Goal: Task Accomplishment & Management: Manage account settings

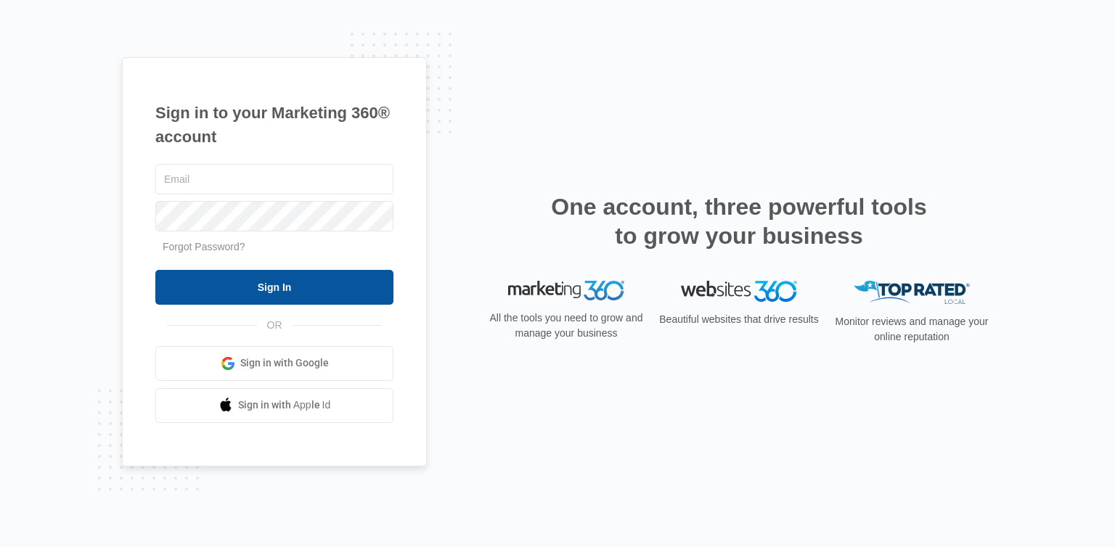
type input "[EMAIL_ADDRESS][DOMAIN_NAME]"
click at [272, 295] on input "Sign In" at bounding box center [274, 287] width 238 height 35
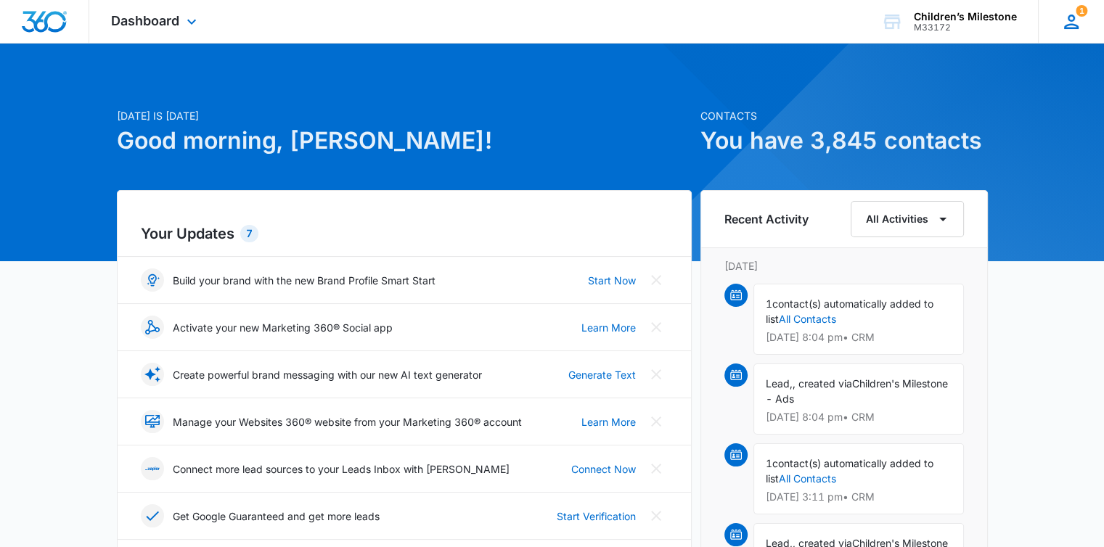
click at [1080, 20] on icon at bounding box center [1072, 22] width 22 height 22
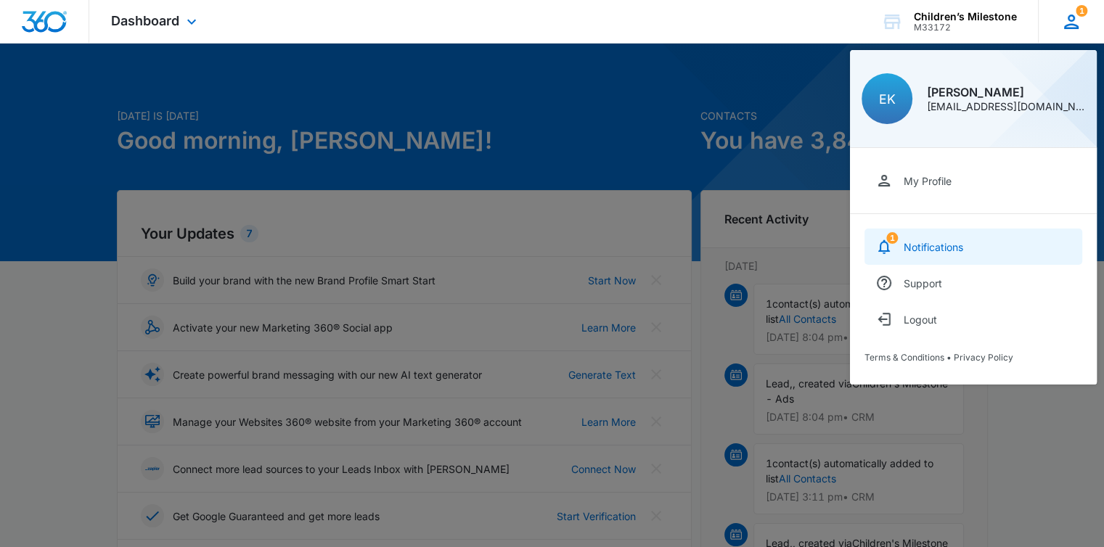
click at [950, 230] on link "1 Notifications" at bounding box center [974, 247] width 218 height 36
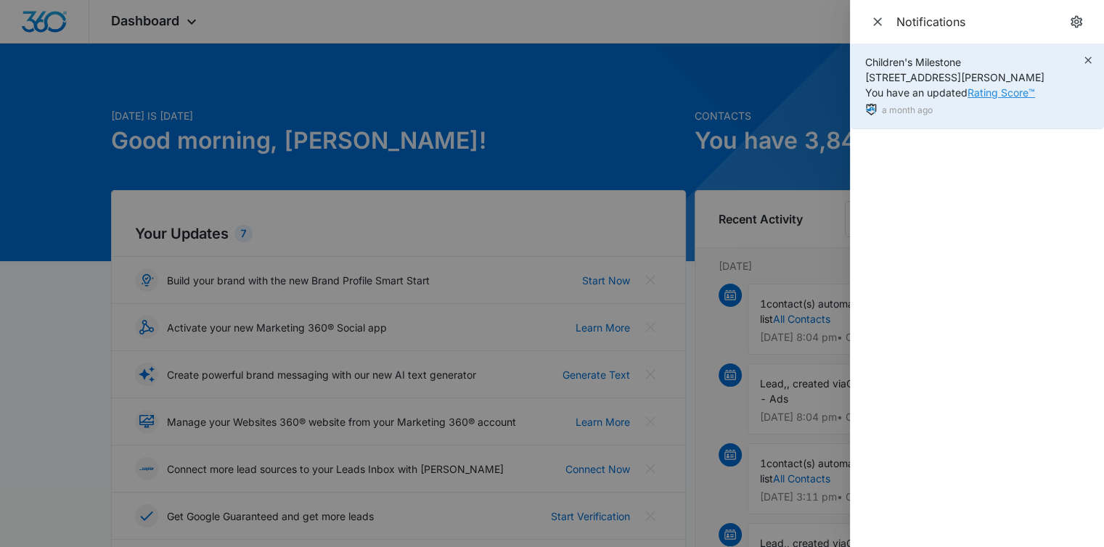
click at [994, 91] on link "Rating Score™" at bounding box center [1002, 92] width 68 height 12
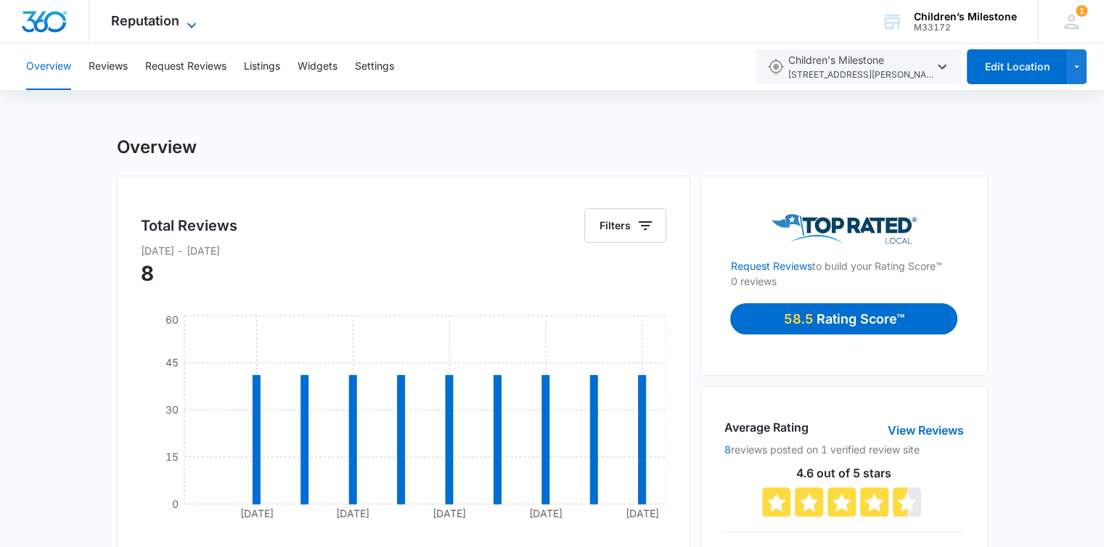
click at [129, 17] on span "Reputation" at bounding box center [145, 20] width 68 height 15
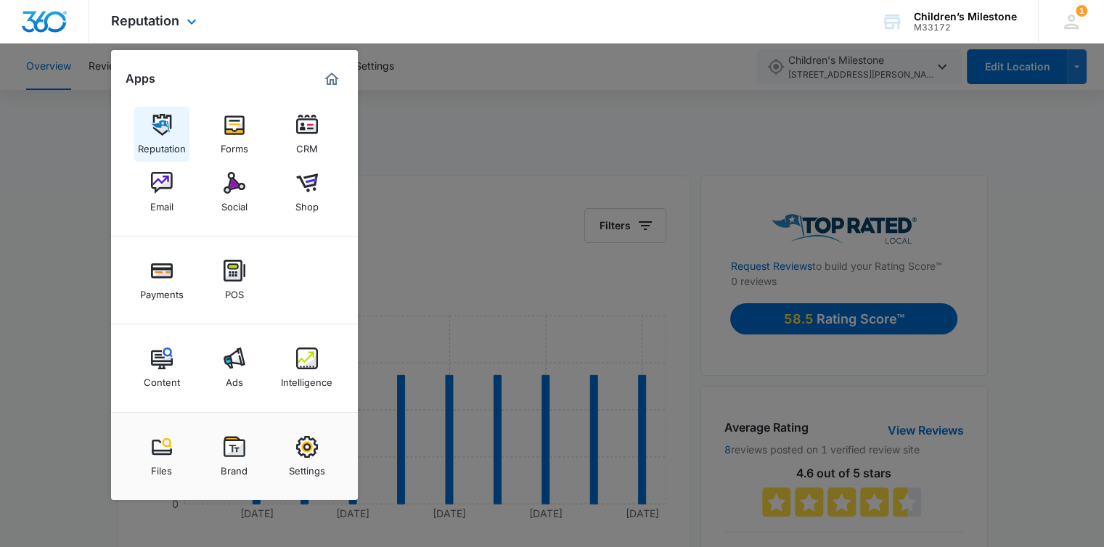
click at [152, 139] on div "Reputation" at bounding box center [162, 145] width 48 height 19
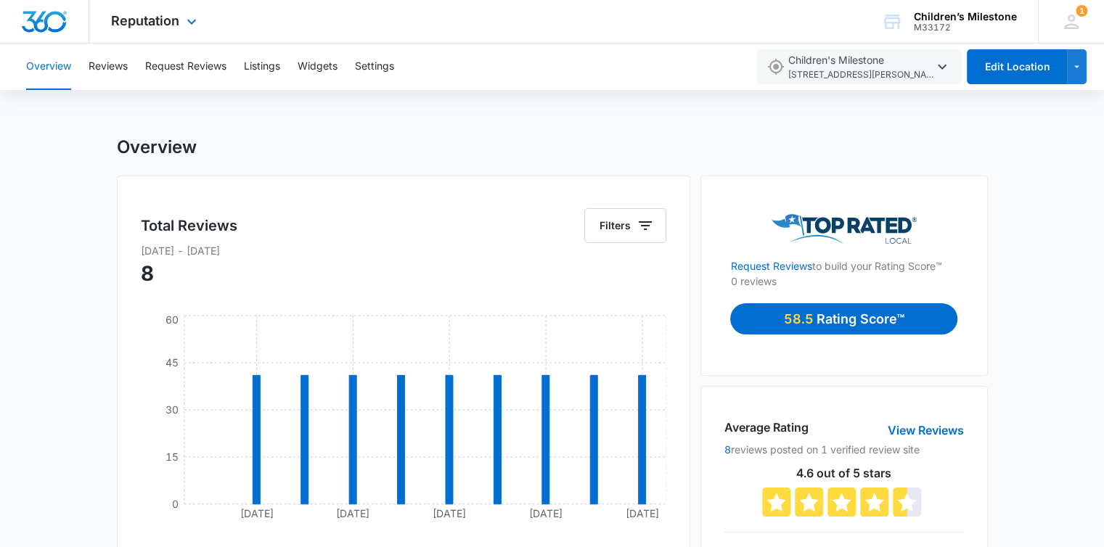
click at [152, 139] on h1 "Overview" at bounding box center [157, 147] width 80 height 22
click at [170, 19] on span "Reputation" at bounding box center [145, 20] width 68 height 15
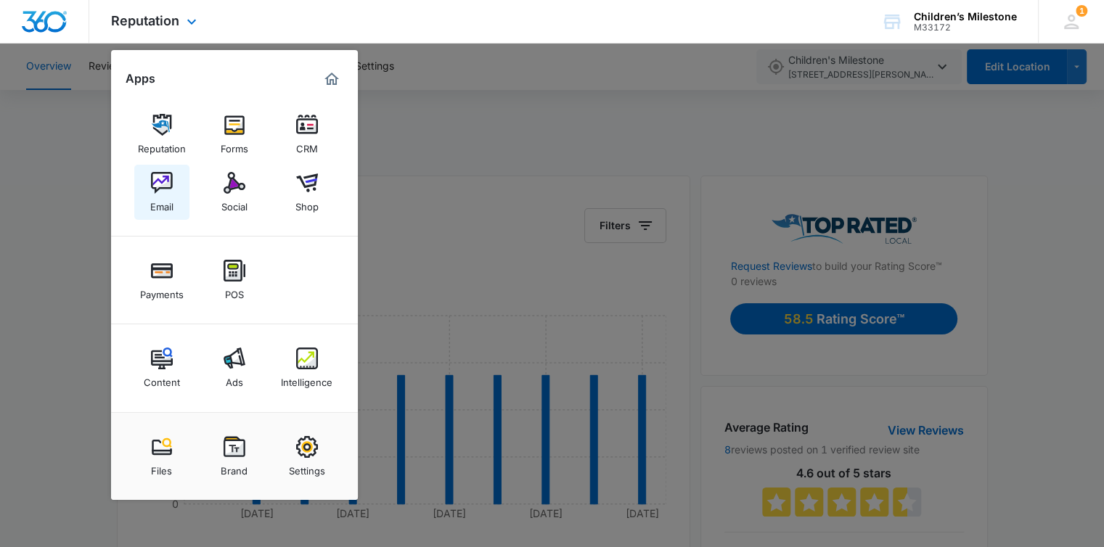
click at [168, 199] on div "Email" at bounding box center [161, 203] width 23 height 19
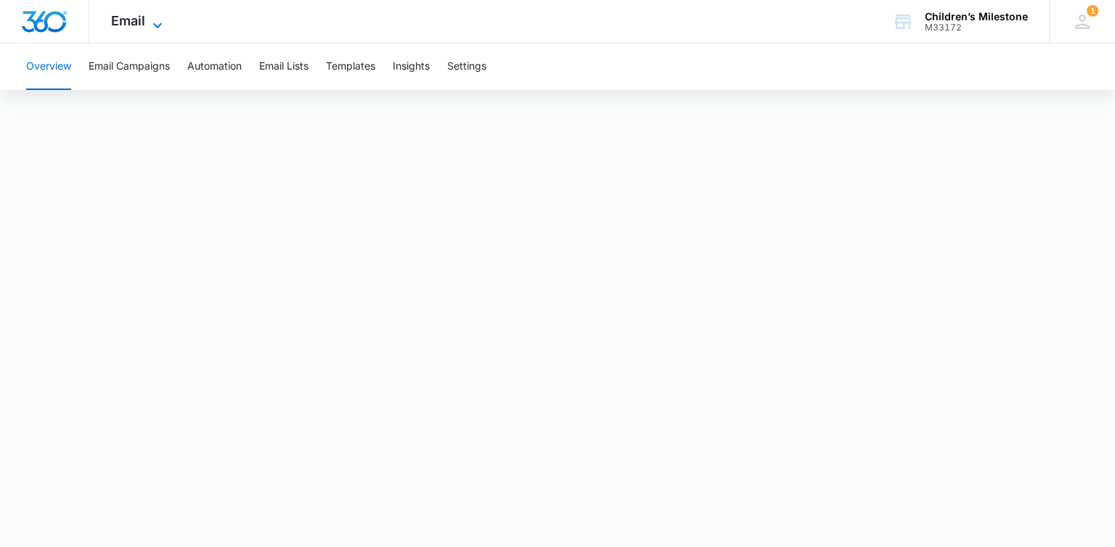
click at [140, 17] on span "Email" at bounding box center [128, 20] width 34 height 15
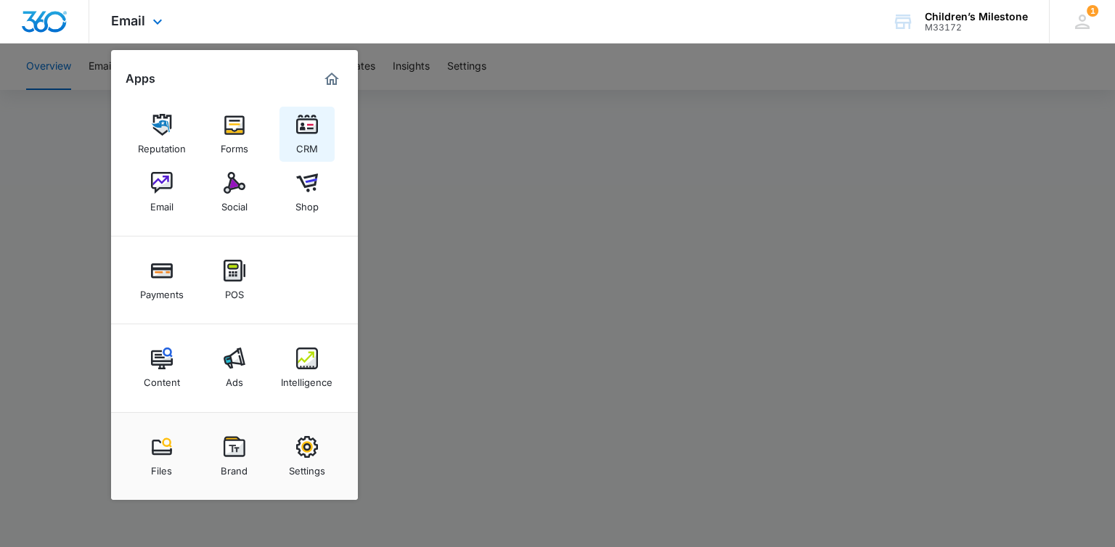
click at [314, 131] on img at bounding box center [307, 125] width 22 height 22
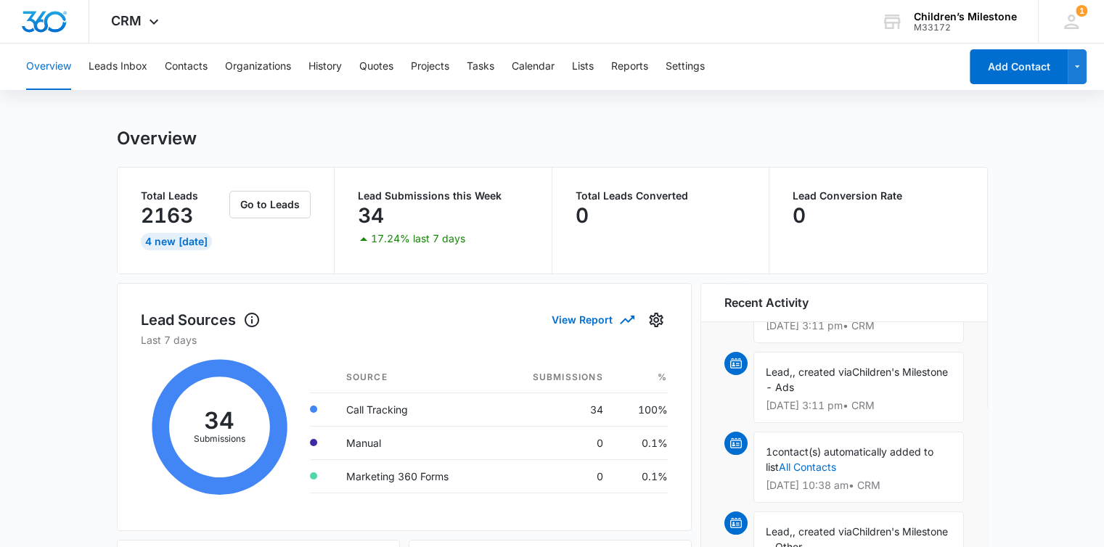
scroll to position [6, 0]
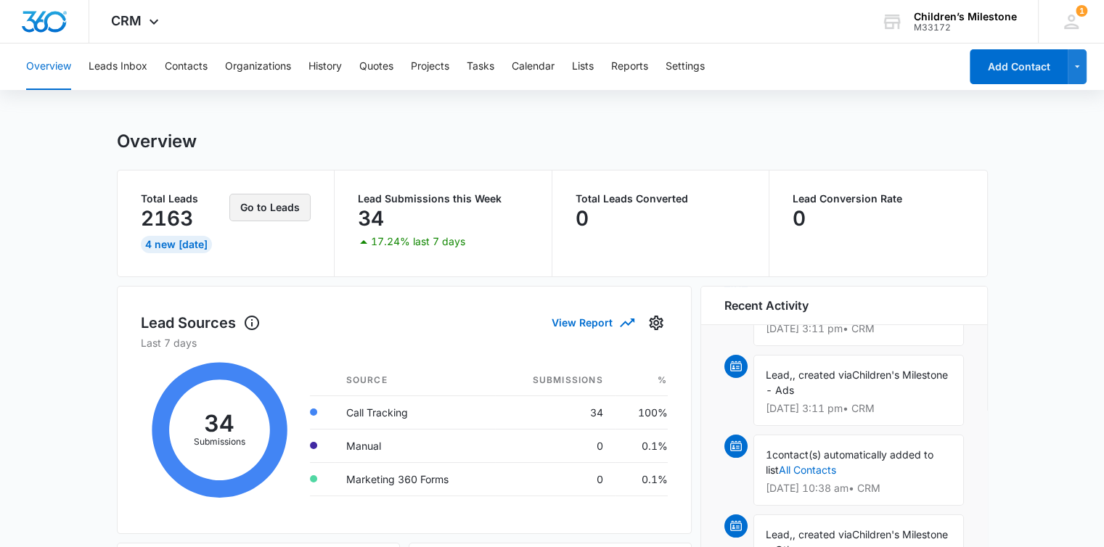
click at [256, 211] on button "Go to Leads" at bounding box center [269, 208] width 81 height 28
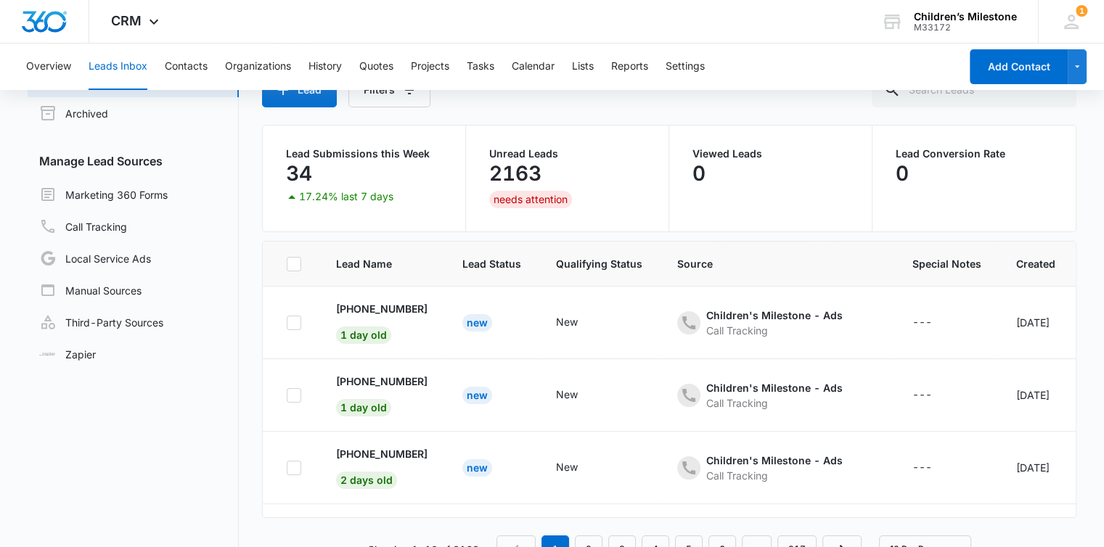
scroll to position [371, 0]
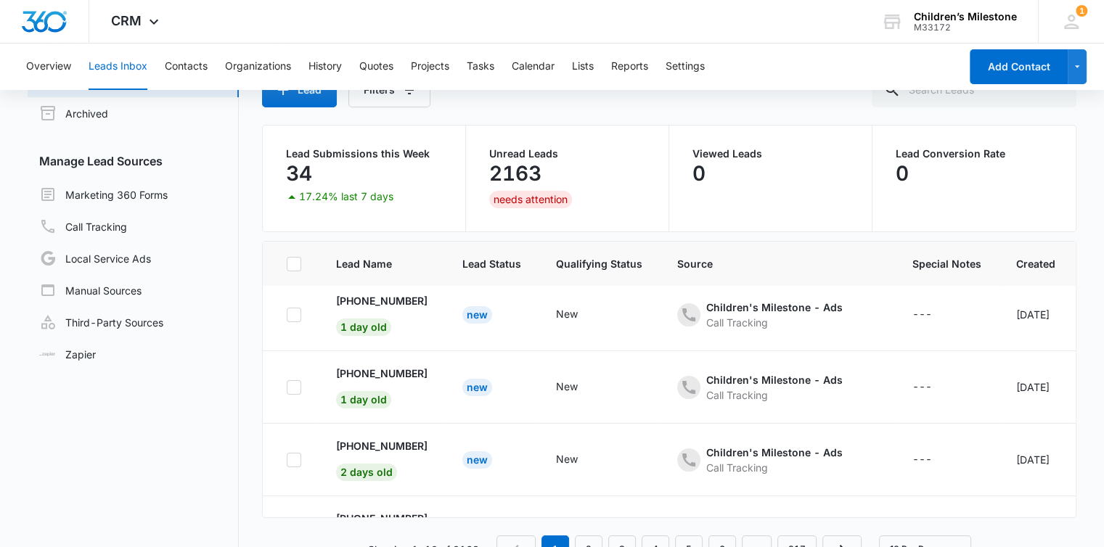
click at [560, 197] on div "needs attention" at bounding box center [530, 199] width 83 height 17
click at [550, 200] on div "needs attention" at bounding box center [530, 199] width 83 height 17
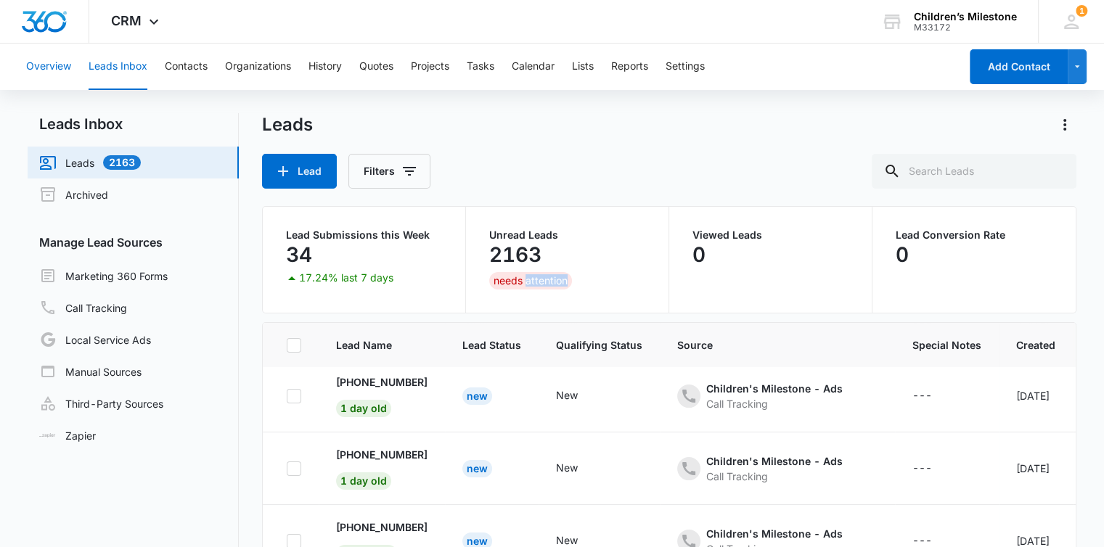
click at [58, 64] on button "Overview" at bounding box center [48, 67] width 45 height 46
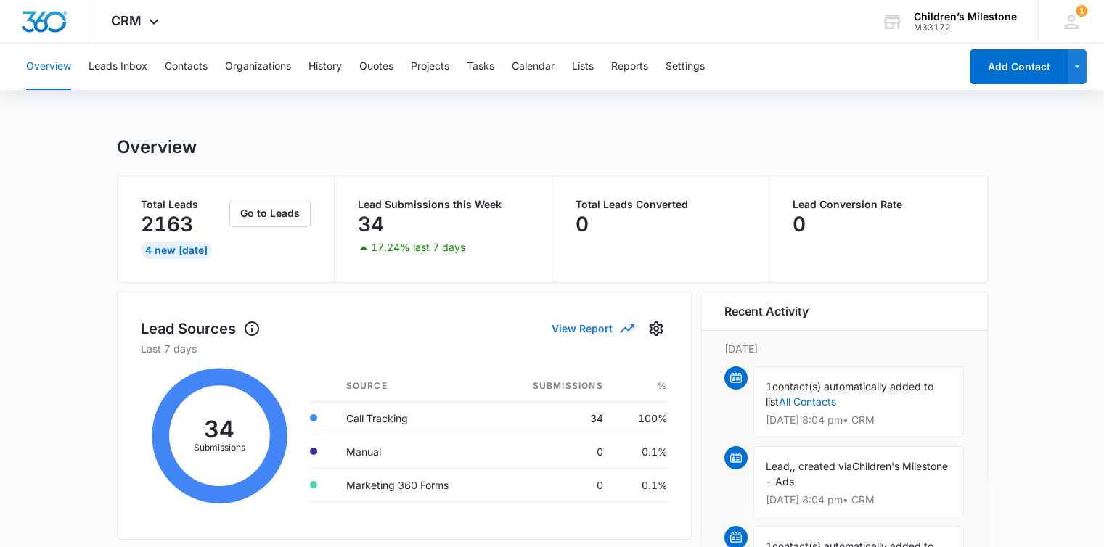
click at [587, 326] on button "View Report" at bounding box center [592, 328] width 81 height 25
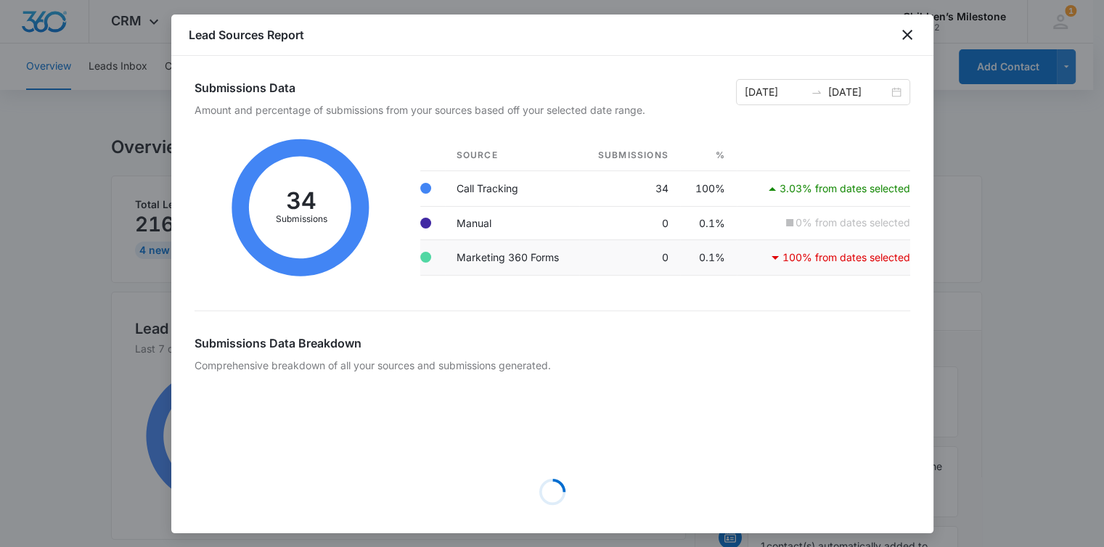
click at [836, 262] on p "100% from dates selected" at bounding box center [847, 258] width 128 height 10
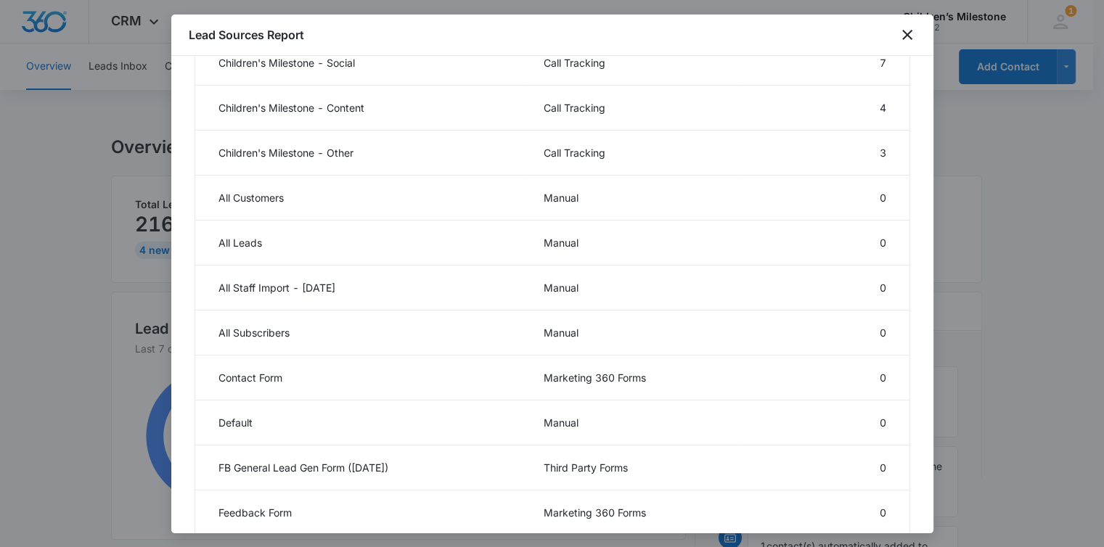
scroll to position [828, 0]
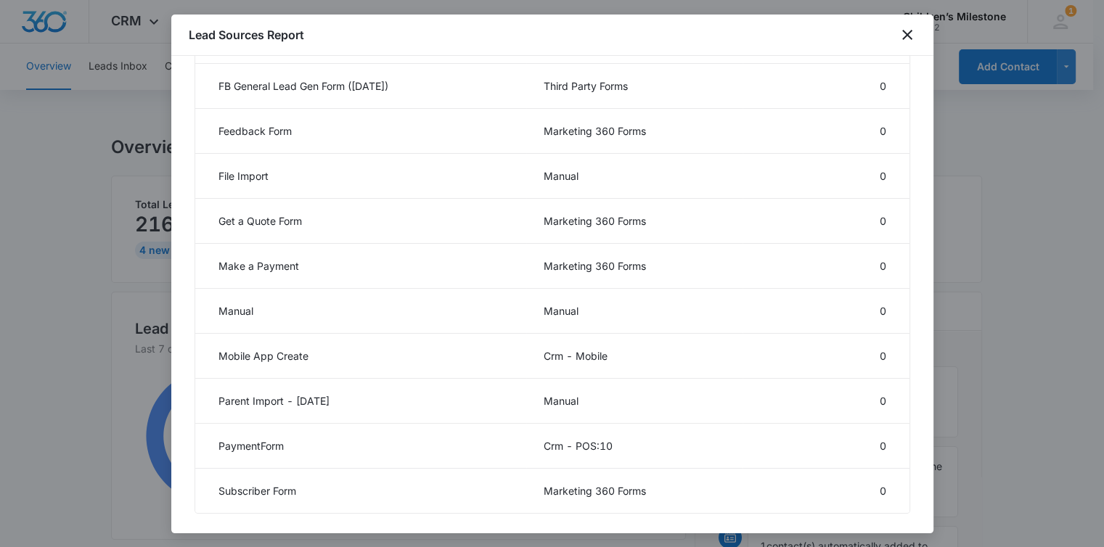
click at [906, 44] on div "Lead Sources Report" at bounding box center [552, 35] width 762 height 41
click at [902, 36] on icon "close" at bounding box center [907, 34] width 17 height 17
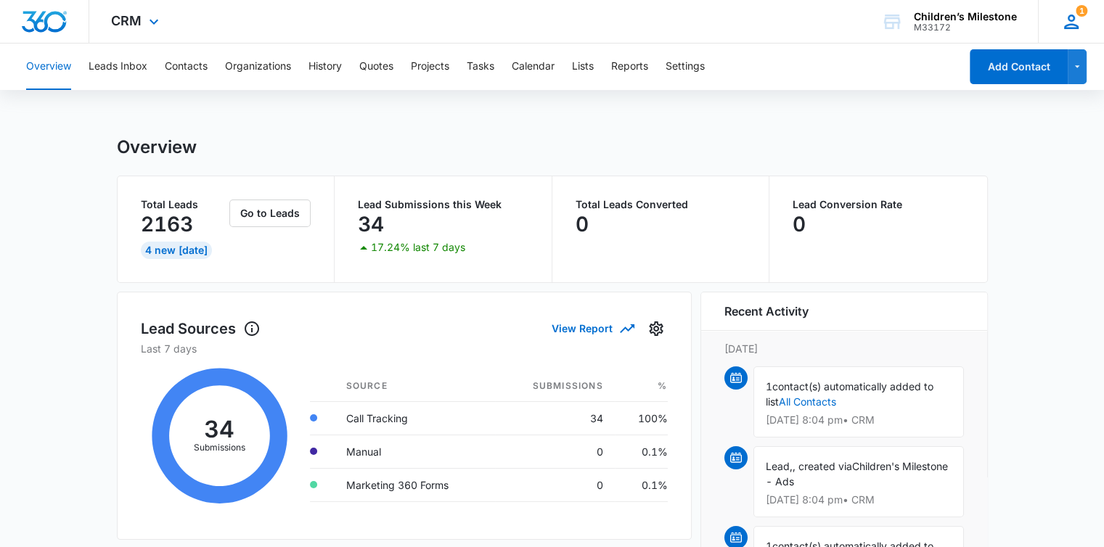
click at [1050, 12] on div "1 EK Edward Kamara edwardkamarachildrensmilestone@gmail.com My Profile 1 Notifi…" at bounding box center [1071, 21] width 66 height 43
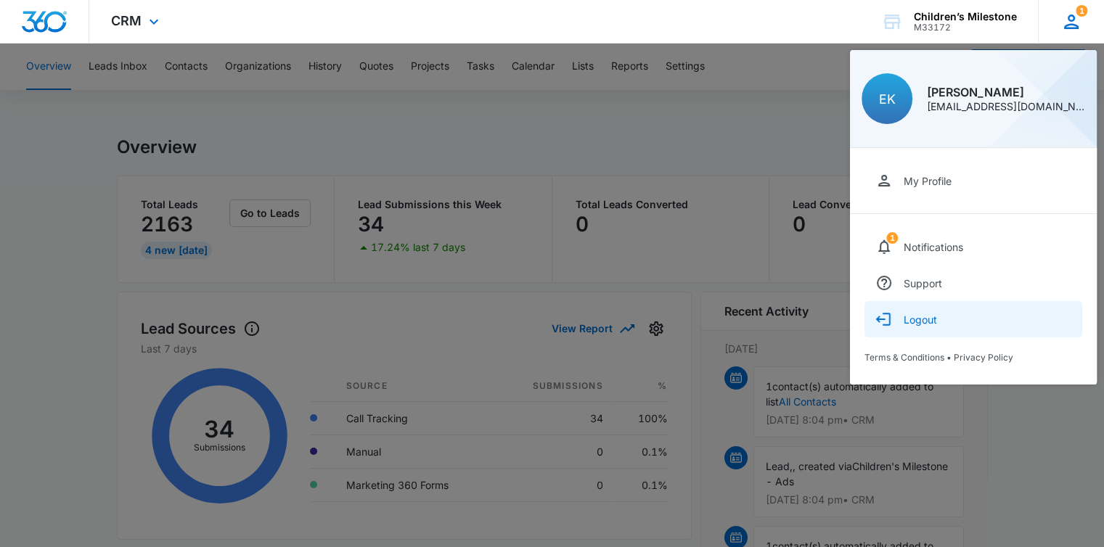
click at [935, 320] on div "Logout" at bounding box center [920, 320] width 33 height 12
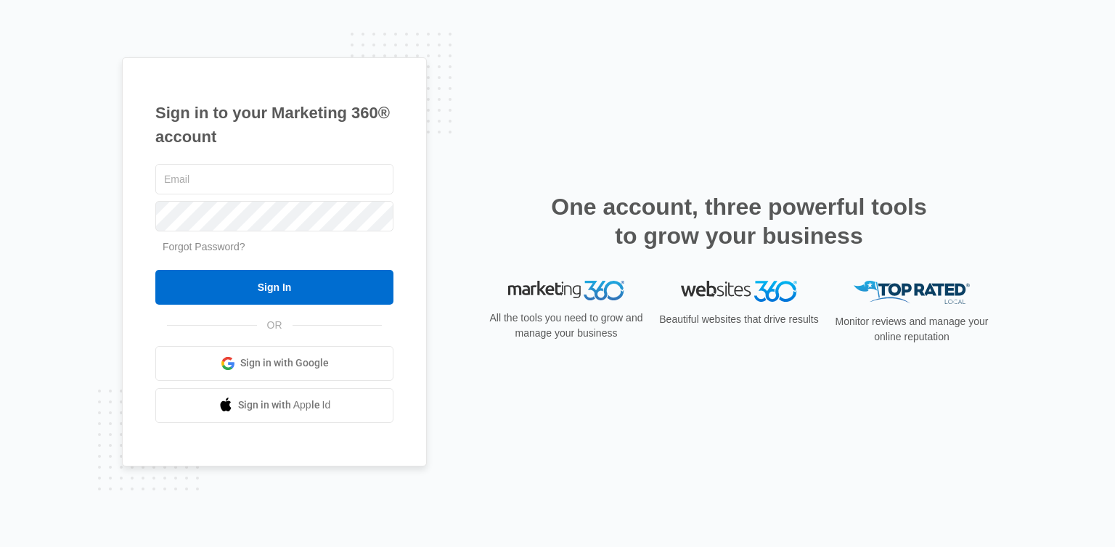
type input "[EMAIL_ADDRESS][DOMAIN_NAME]"
click at [228, 248] on link "Forgot Password?" at bounding box center [204, 247] width 83 height 12
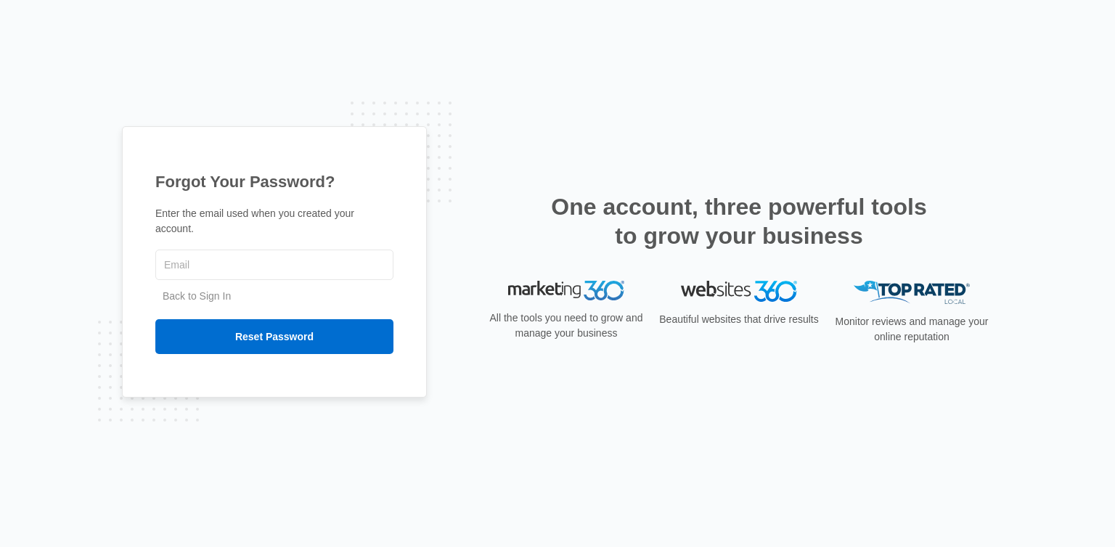
type input "[EMAIL_ADDRESS][DOMAIN_NAME]"
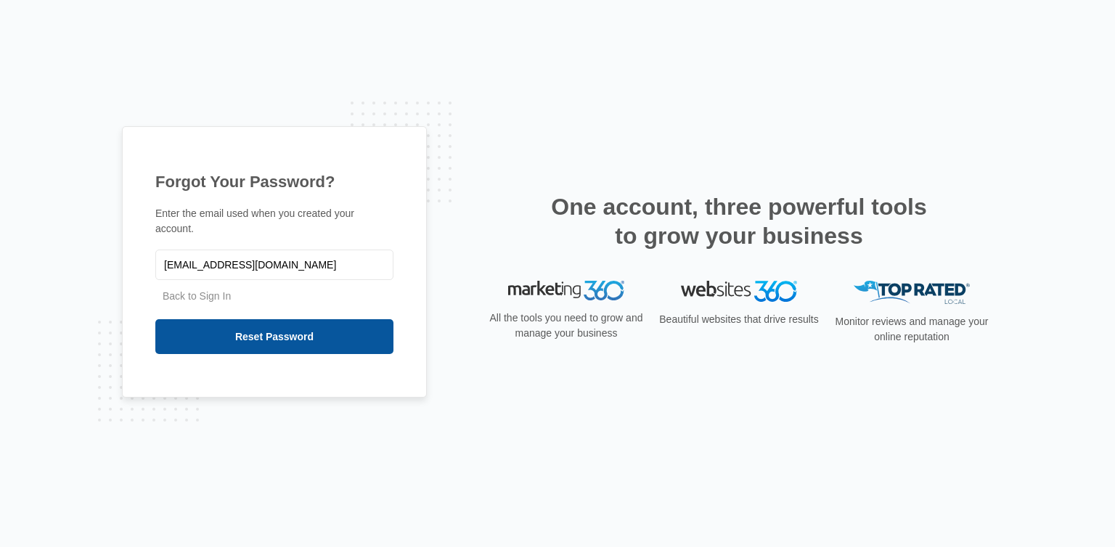
click at [288, 331] on input "Reset Password" at bounding box center [274, 336] width 238 height 35
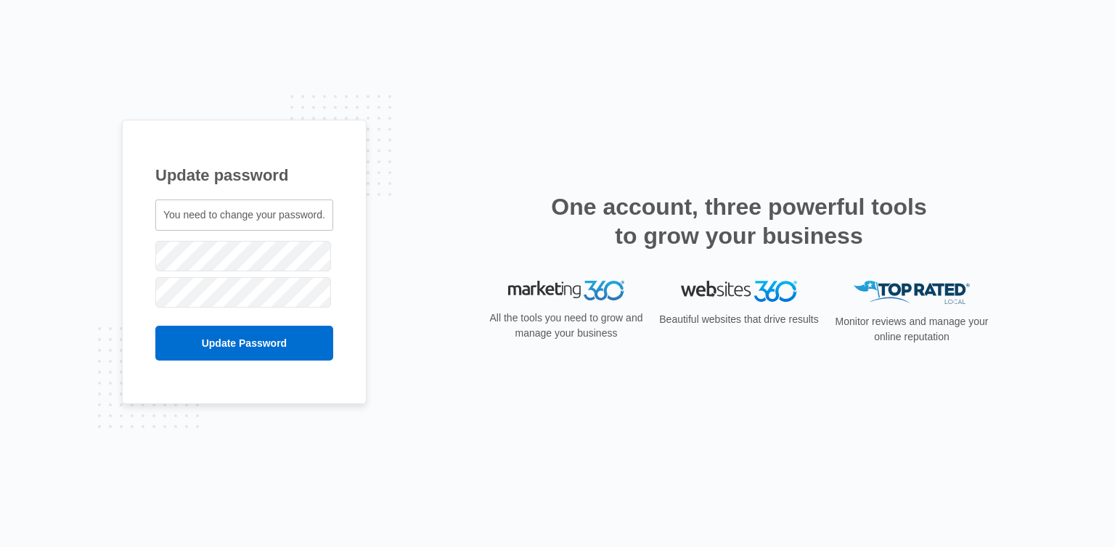
click at [221, 216] on span "You need to change your password." at bounding box center [244, 215] width 162 height 12
click at [197, 323] on div "Update Password" at bounding box center [244, 336] width 178 height 50
click at [218, 348] on input "Update Password" at bounding box center [244, 343] width 178 height 35
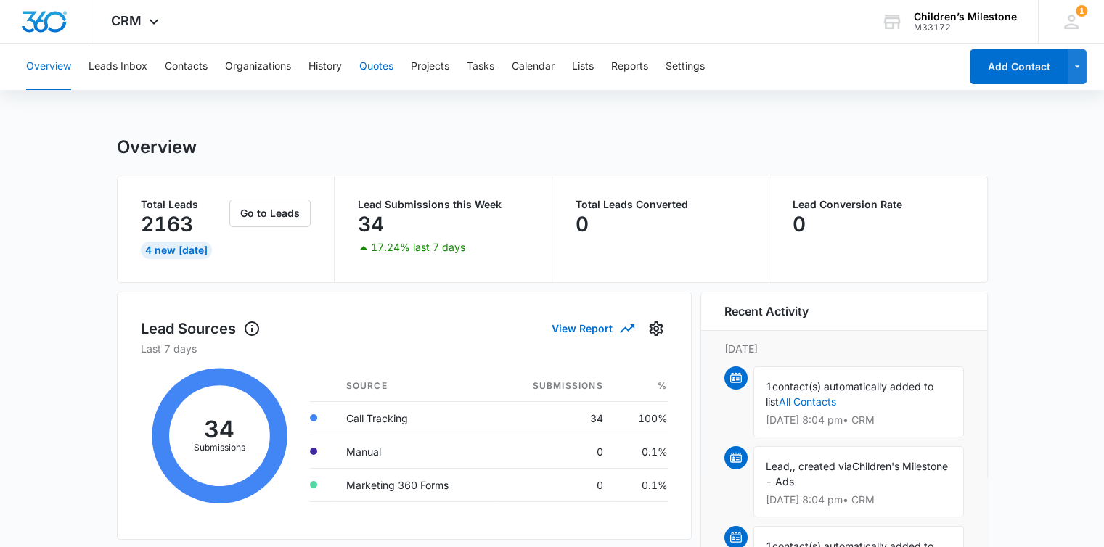
click at [378, 70] on button "Quotes" at bounding box center [376, 67] width 34 height 46
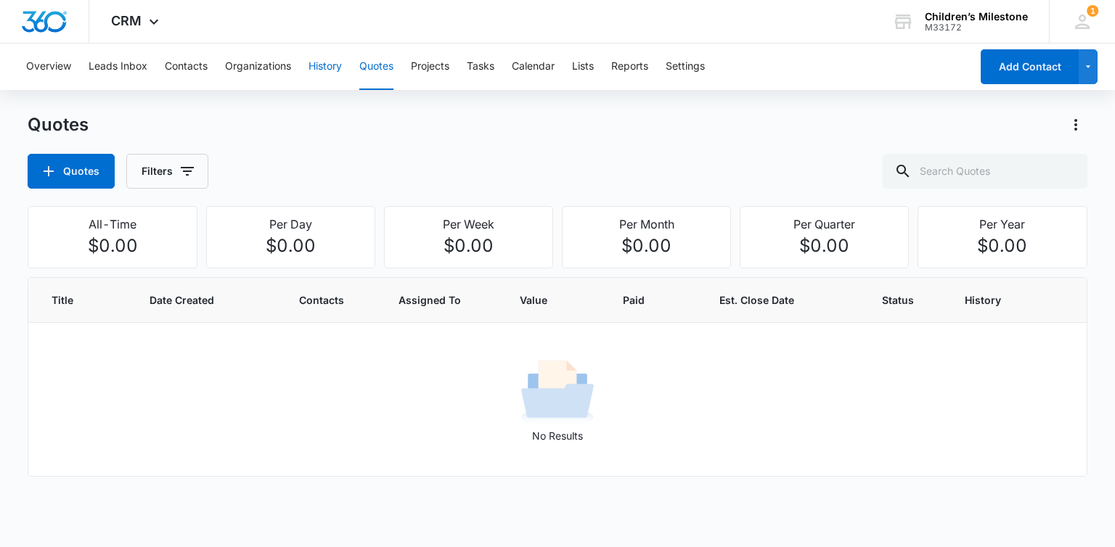
click at [314, 75] on button "History" at bounding box center [325, 67] width 33 height 46
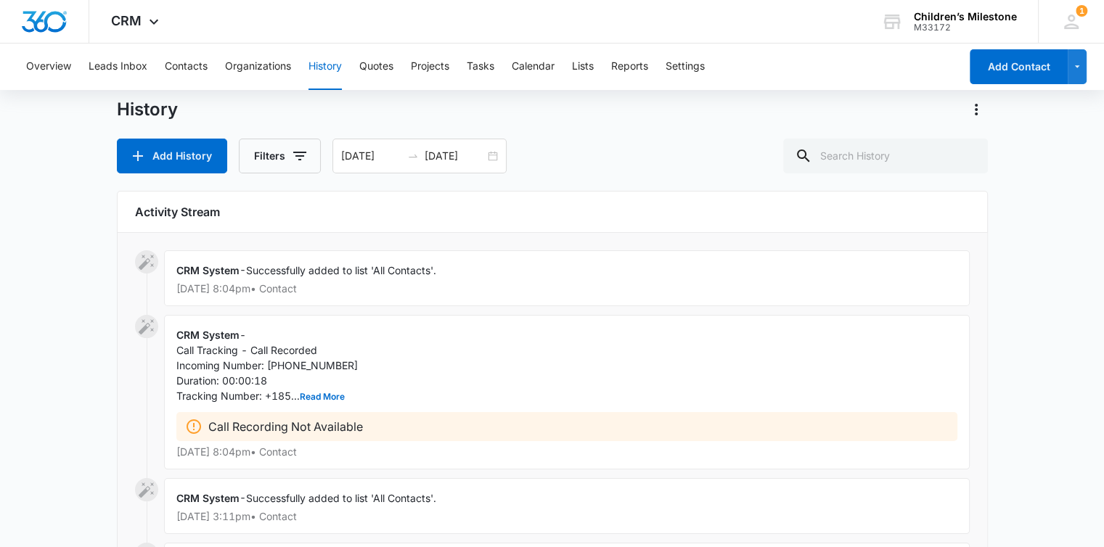
scroll to position [25, 0]
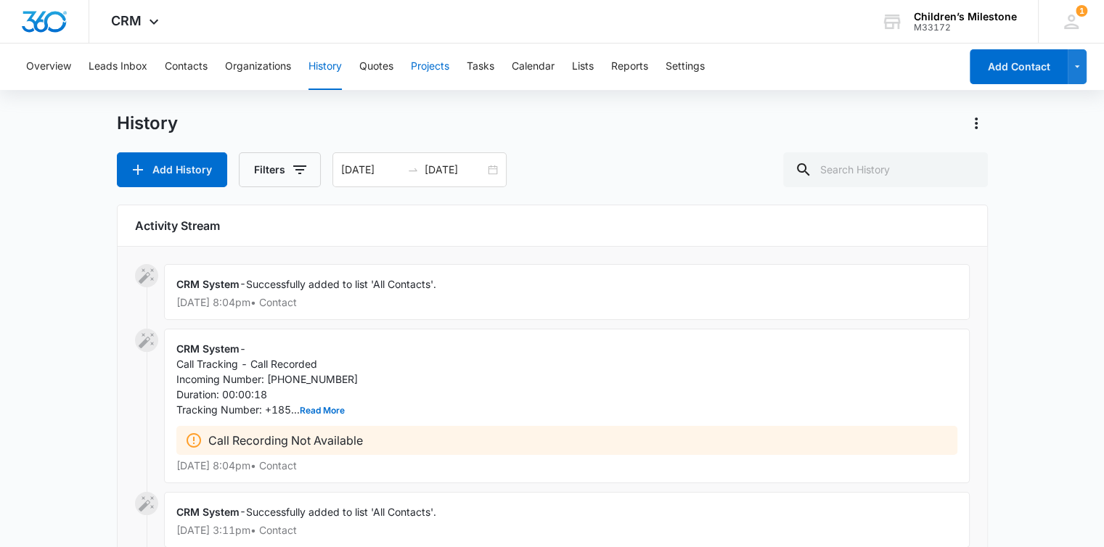
click at [420, 67] on button "Projects" at bounding box center [430, 67] width 38 height 46
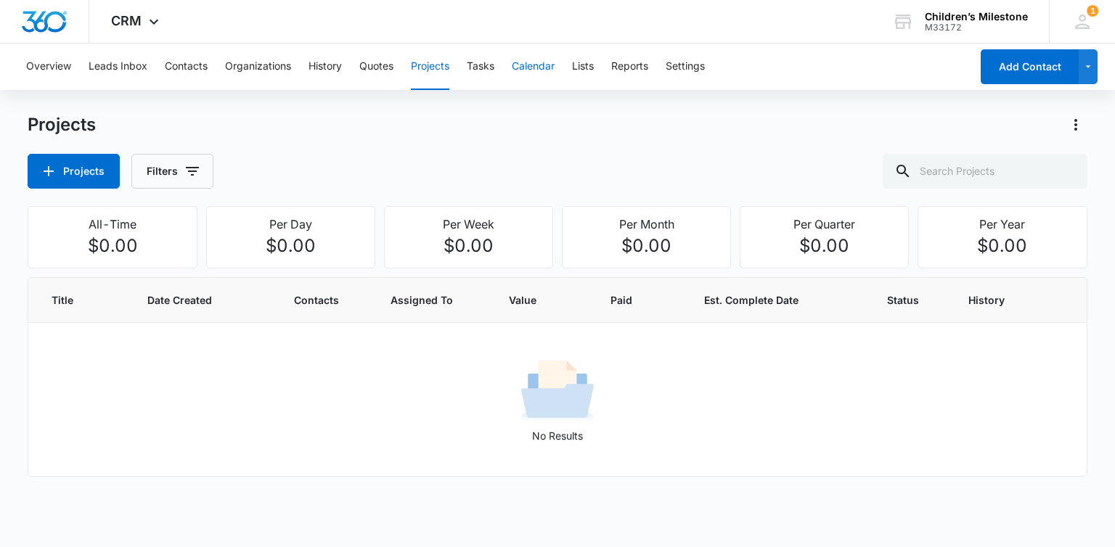
click at [523, 65] on button "Calendar" at bounding box center [533, 67] width 43 height 46
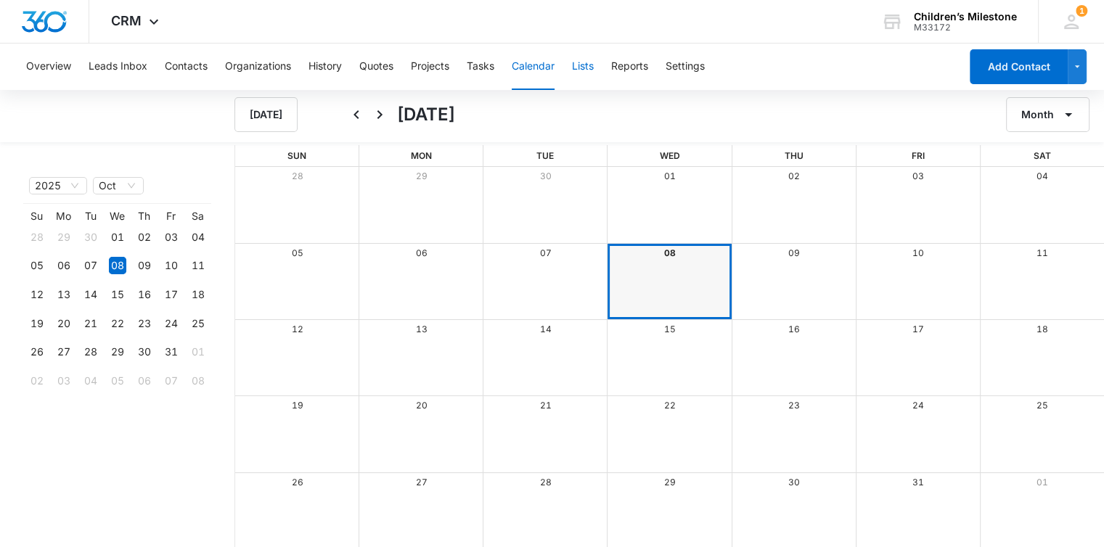
click at [594, 65] on button "Lists" at bounding box center [583, 67] width 22 height 46
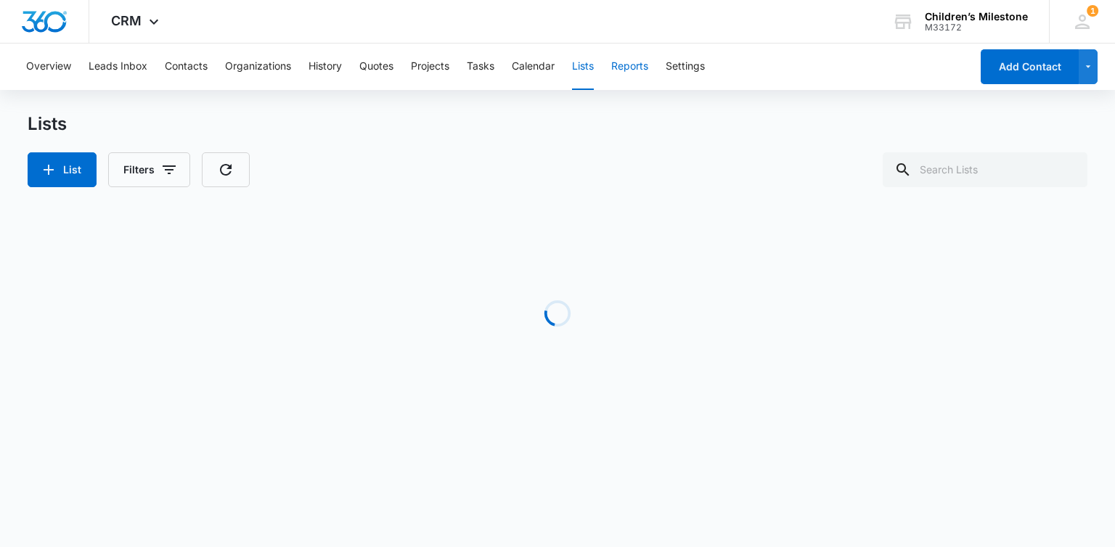
click at [621, 65] on button "Reports" at bounding box center [629, 67] width 37 height 46
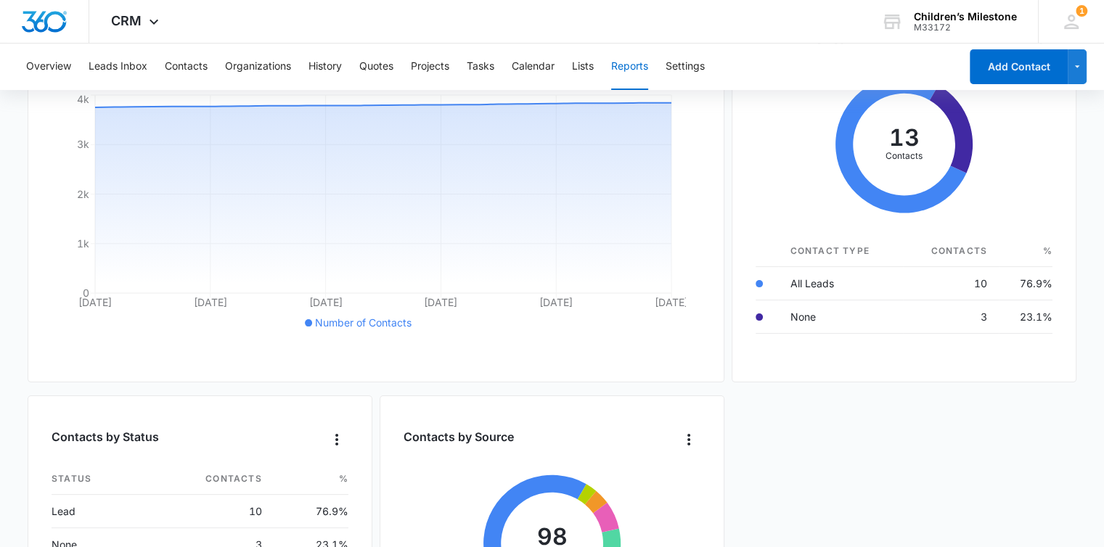
scroll to position [75, 0]
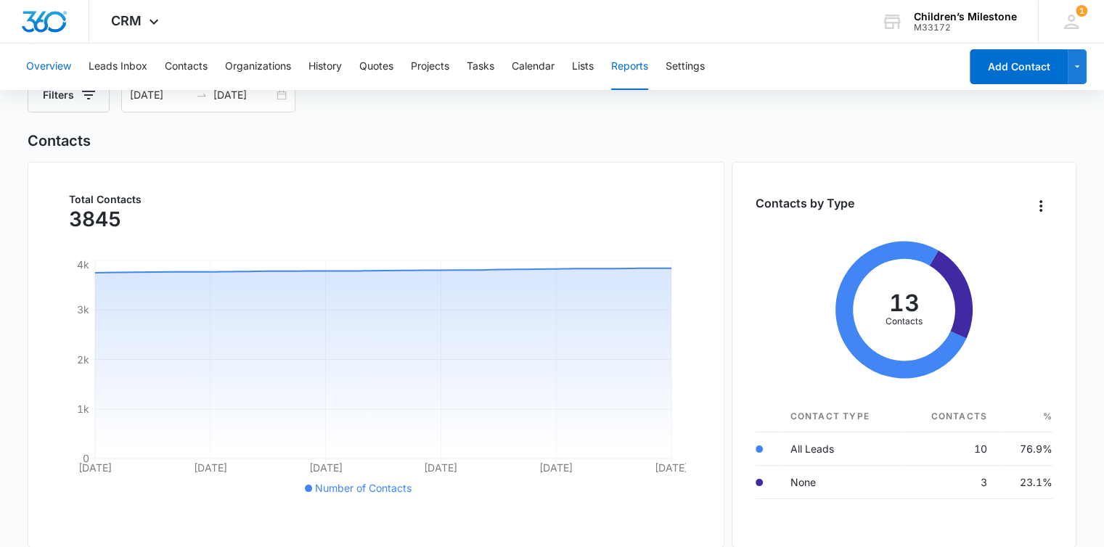
click at [60, 65] on button "Overview" at bounding box center [48, 67] width 45 height 46
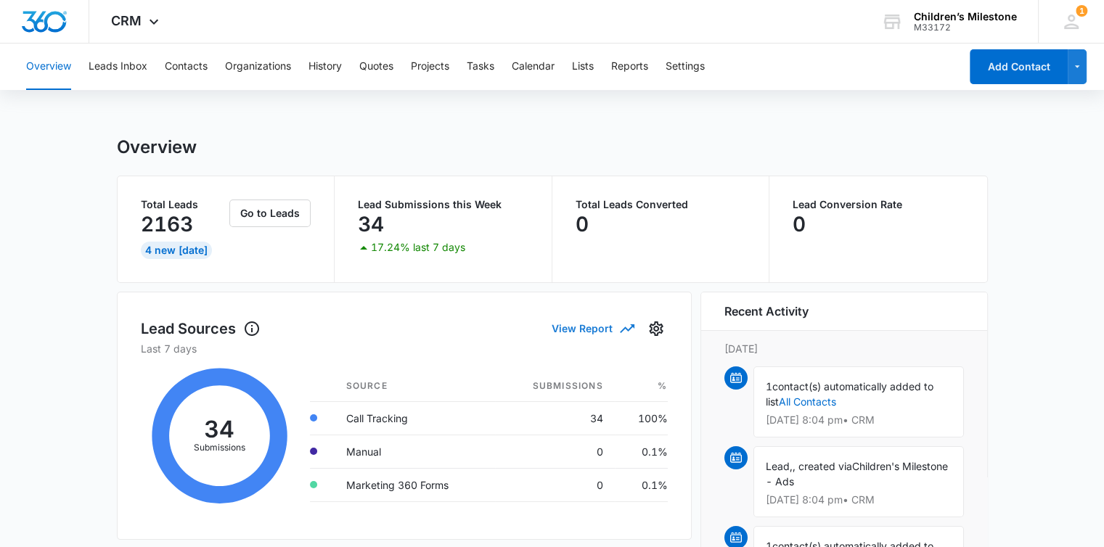
click at [562, 327] on button "View Report" at bounding box center [592, 328] width 81 height 25
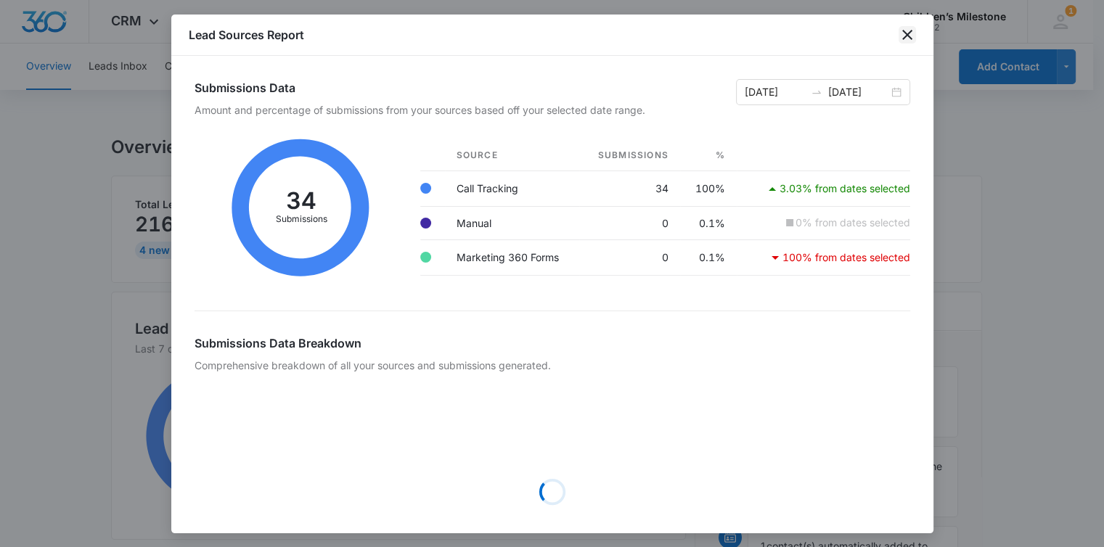
click at [899, 33] on icon "close" at bounding box center [907, 34] width 17 height 17
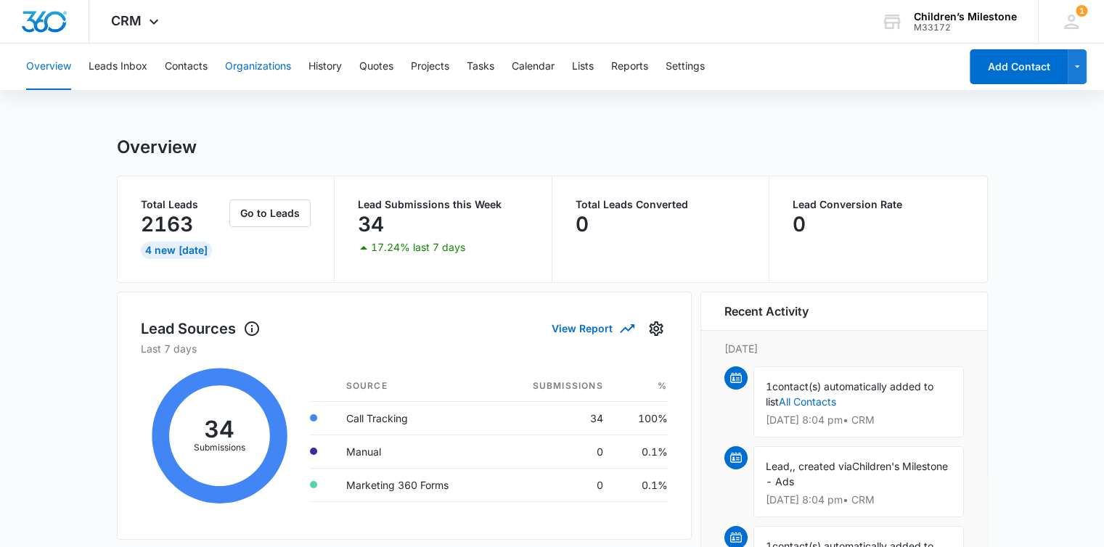
click at [240, 68] on button "Organizations" at bounding box center [258, 67] width 66 height 46
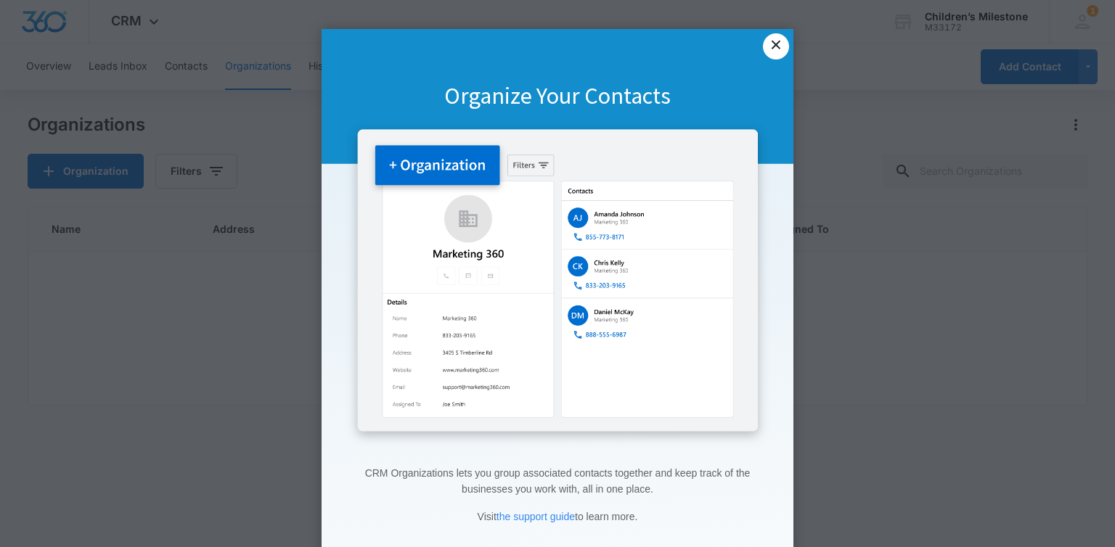
click at [771, 46] on link "×" at bounding box center [776, 46] width 26 height 26
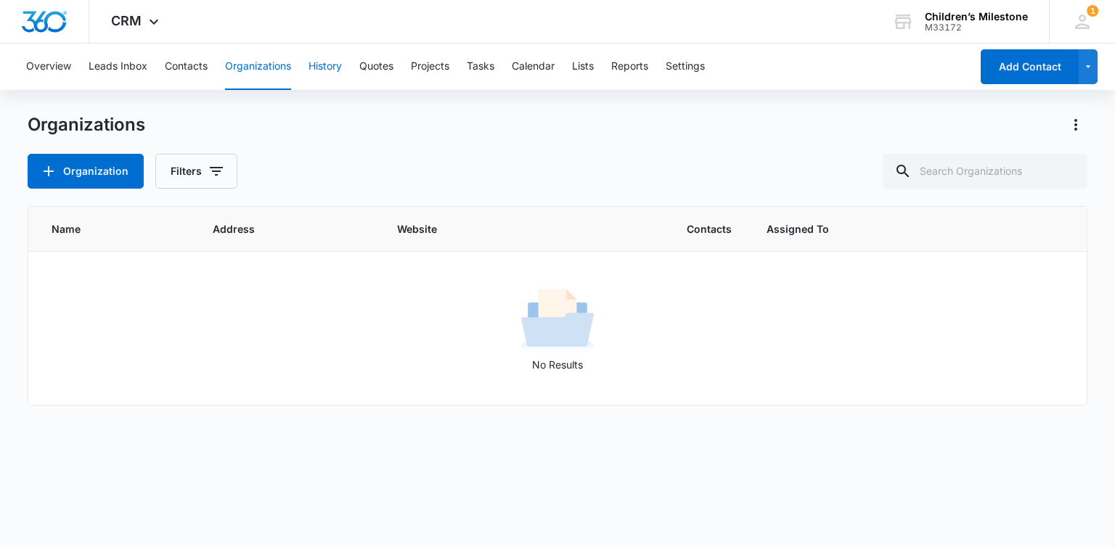
click at [322, 70] on button "History" at bounding box center [325, 67] width 33 height 46
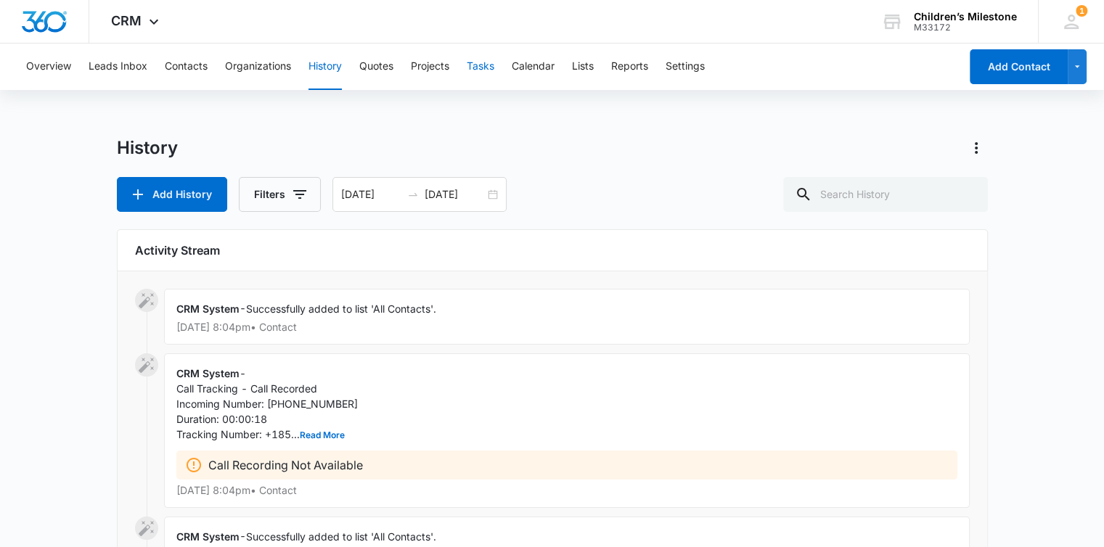
click at [472, 65] on button "Tasks" at bounding box center [481, 67] width 28 height 46
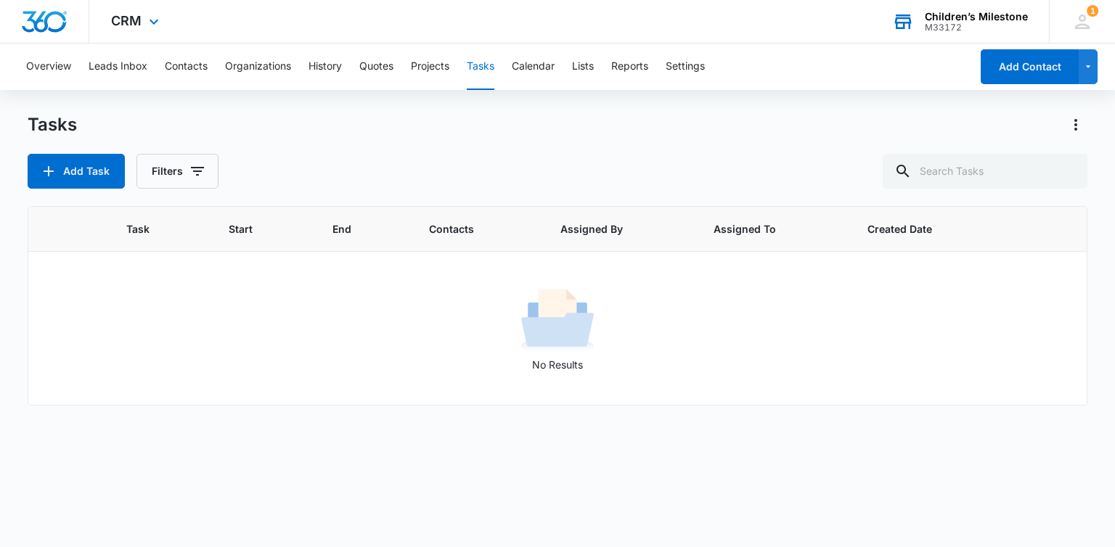
click at [950, 28] on div "M33172" at bounding box center [976, 28] width 103 height 10
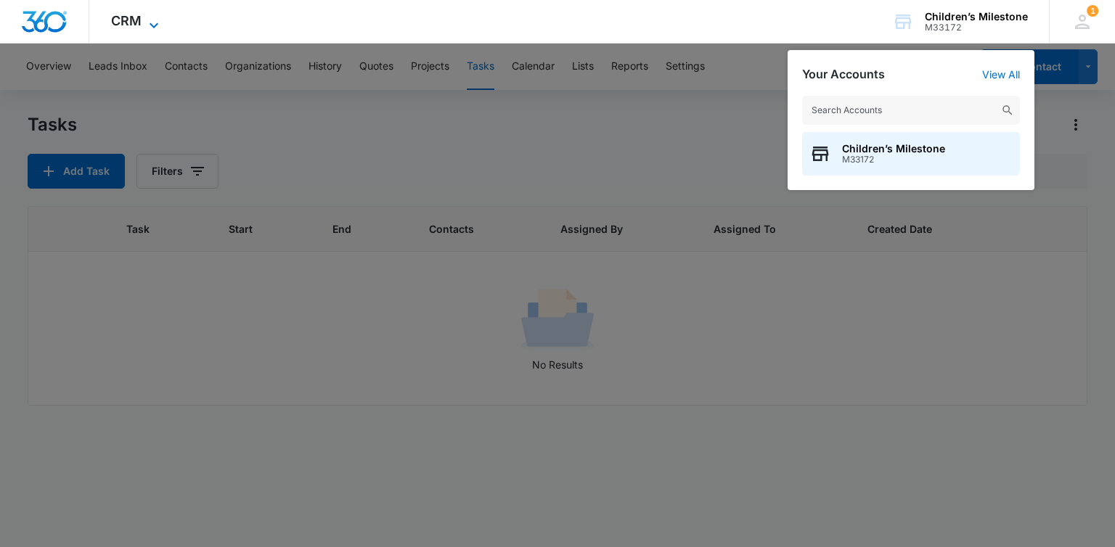
click at [139, 23] on span "CRM" at bounding box center [126, 20] width 30 height 15
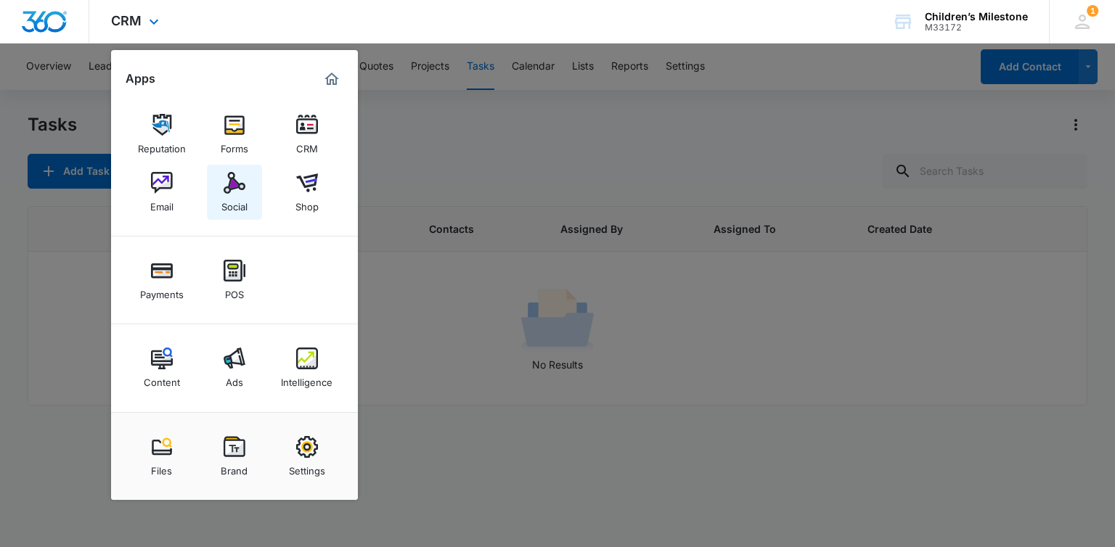
click at [221, 195] on div "Social" at bounding box center [234, 203] width 26 height 19
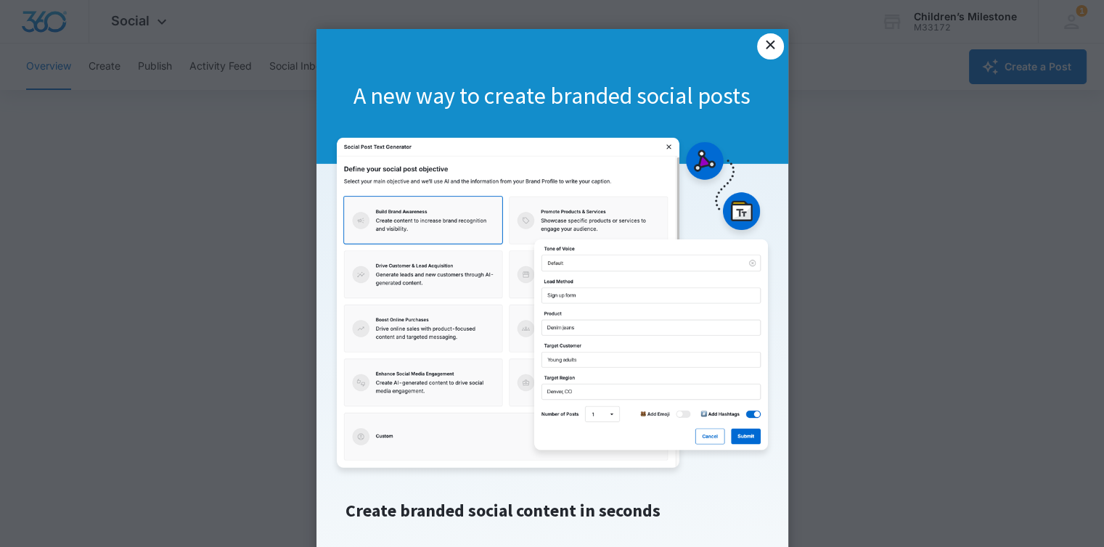
click at [767, 54] on link "×" at bounding box center [770, 46] width 26 height 26
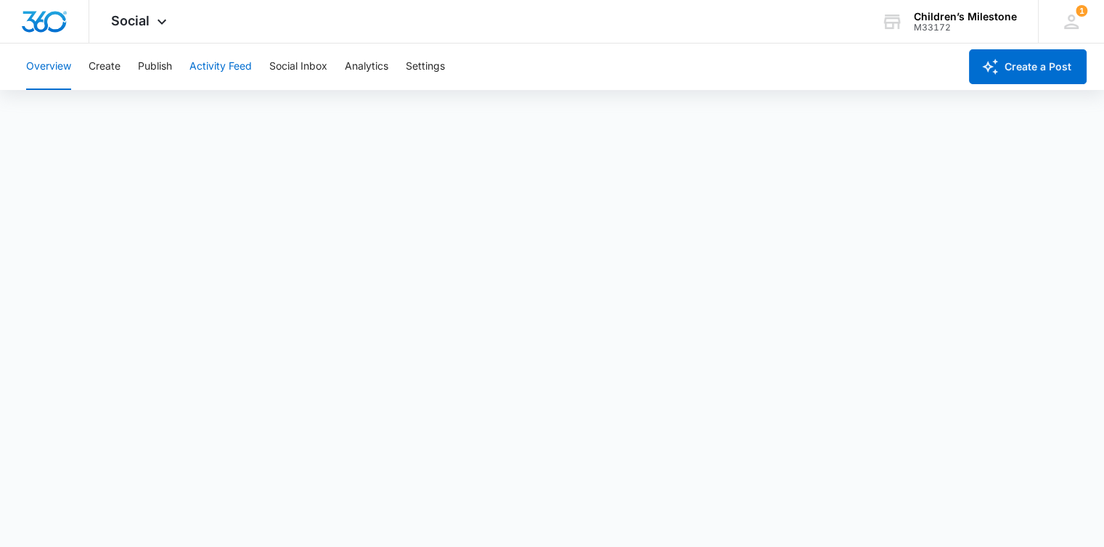
click at [219, 73] on button "Activity Feed" at bounding box center [220, 67] width 62 height 46
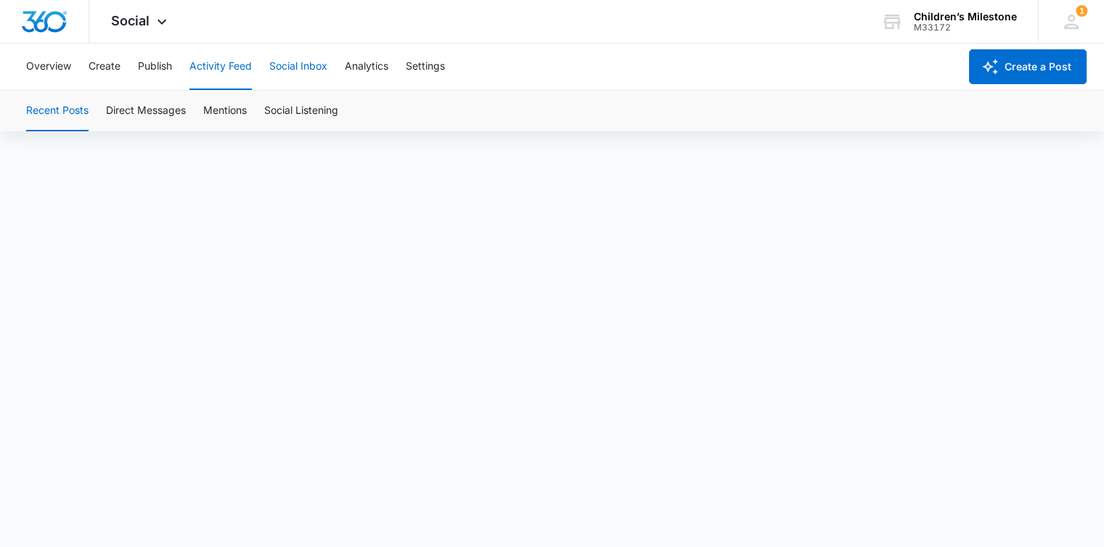
click at [305, 66] on button "Social Inbox" at bounding box center [298, 67] width 58 height 46
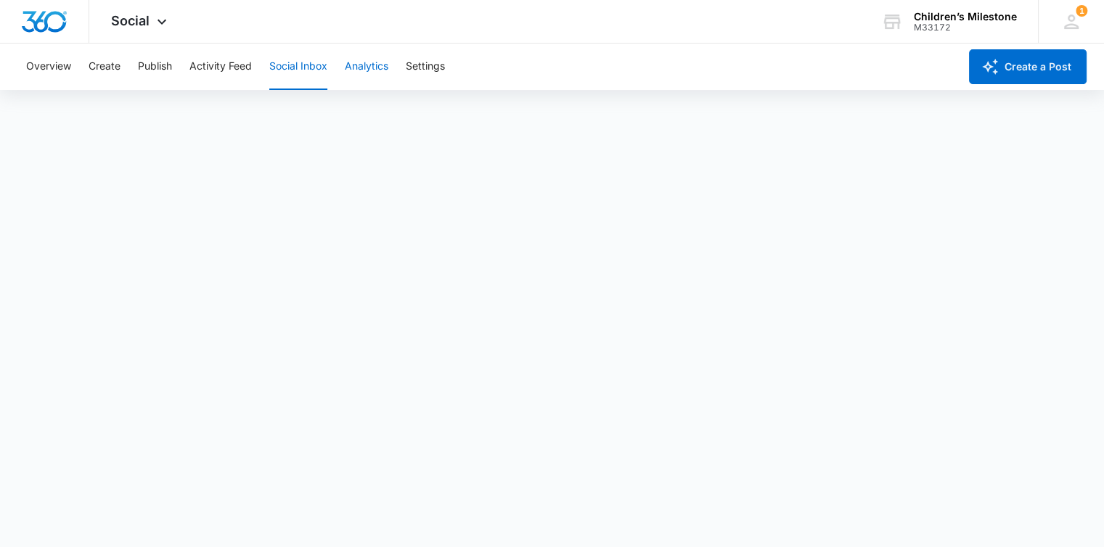
click at [378, 61] on button "Analytics" at bounding box center [367, 67] width 44 height 46
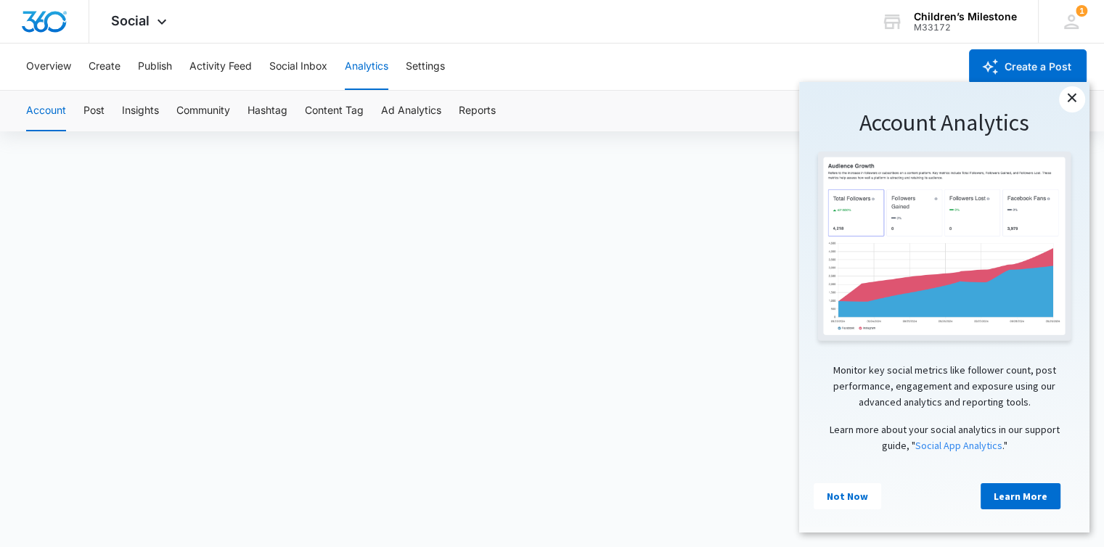
click at [1072, 105] on link "×" at bounding box center [1072, 99] width 26 height 26
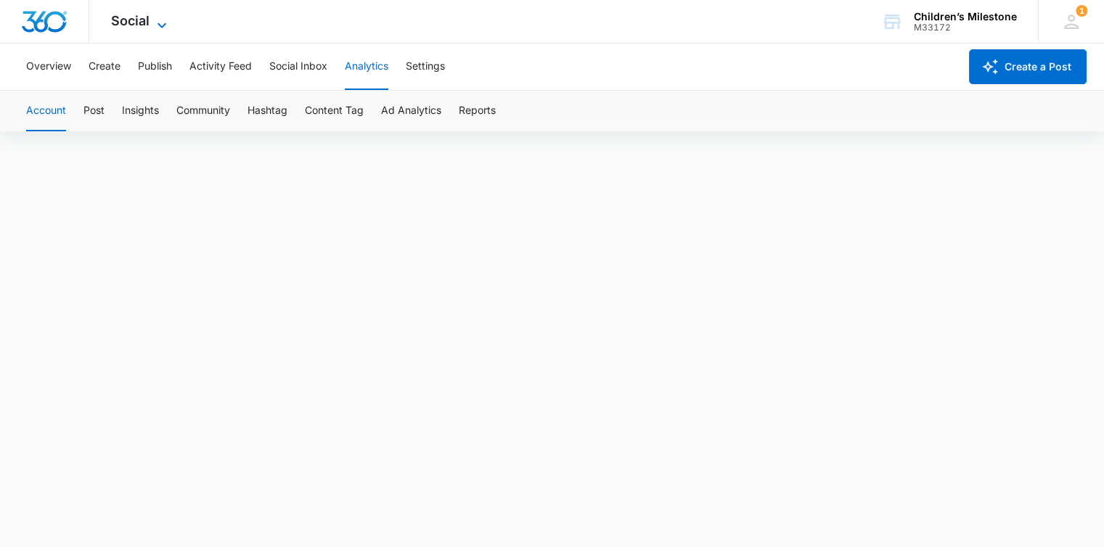
click at [139, 18] on span "Social" at bounding box center [130, 20] width 38 height 15
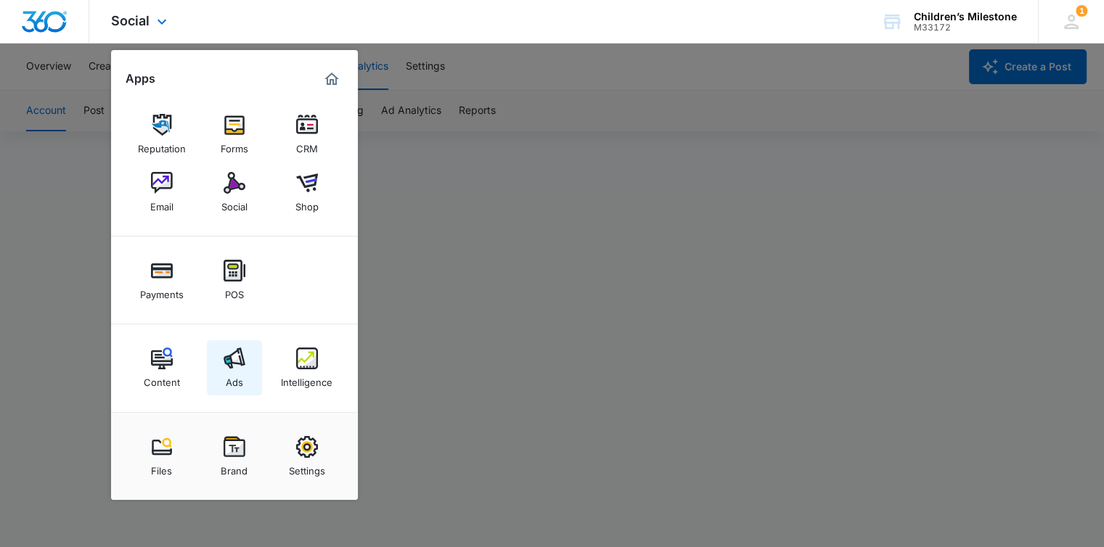
click at [218, 361] on link "Ads" at bounding box center [234, 368] width 55 height 55
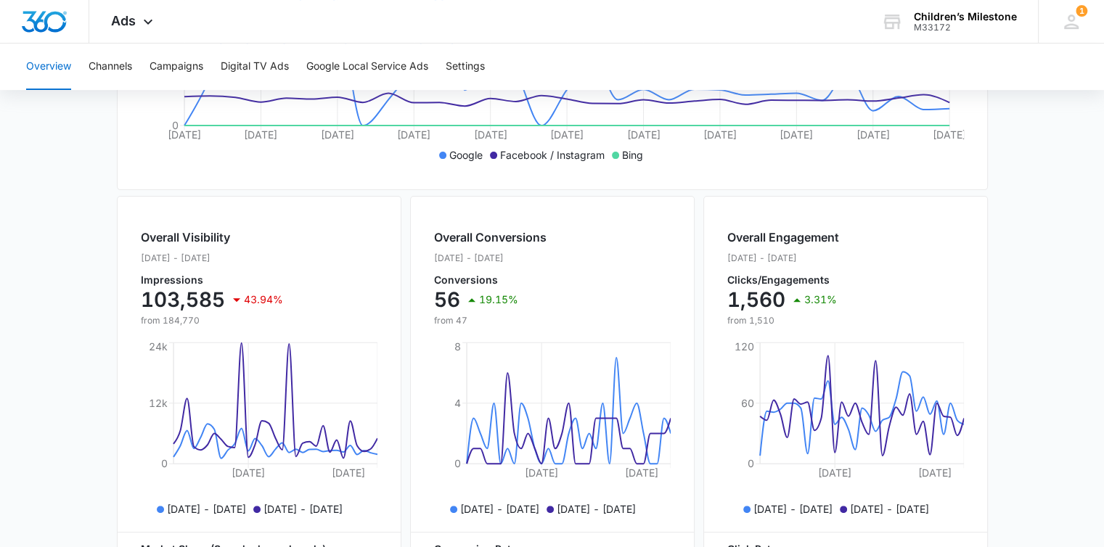
scroll to position [254, 0]
